Goal: Transaction & Acquisition: Purchase product/service

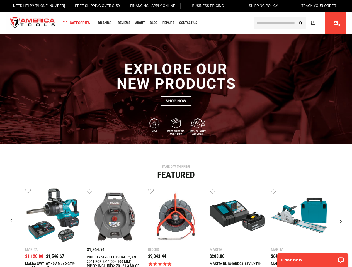
click at [93, 6] on link "Free Shipping Over $150" at bounding box center [96, 6] width 53 height 12
click at [77, 23] on span "Categories" at bounding box center [76, 23] width 27 height 4
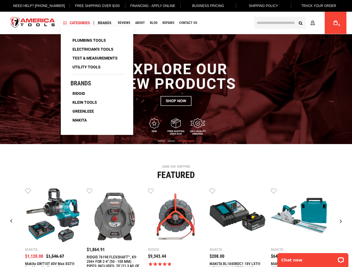
click at [104, 23] on span "Brands" at bounding box center [105, 23] width 14 height 4
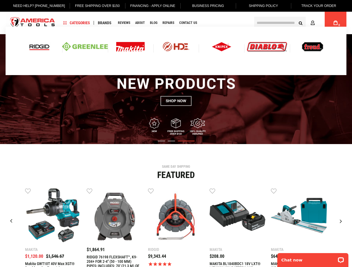
click at [28, 191] on link "Wish List" at bounding box center [28, 191] width 6 height 6
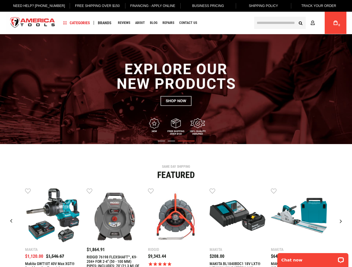
click at [89, 191] on link "Wish List" at bounding box center [90, 191] width 6 height 6
click at [151, 191] on link "Wish List" at bounding box center [151, 191] width 6 height 6
click at [212, 191] on link "Wish List" at bounding box center [212, 191] width 6 height 6
click at [273, 191] on link "Wish List" at bounding box center [274, 191] width 6 height 6
